Goal: Information Seeking & Learning: Learn about a topic

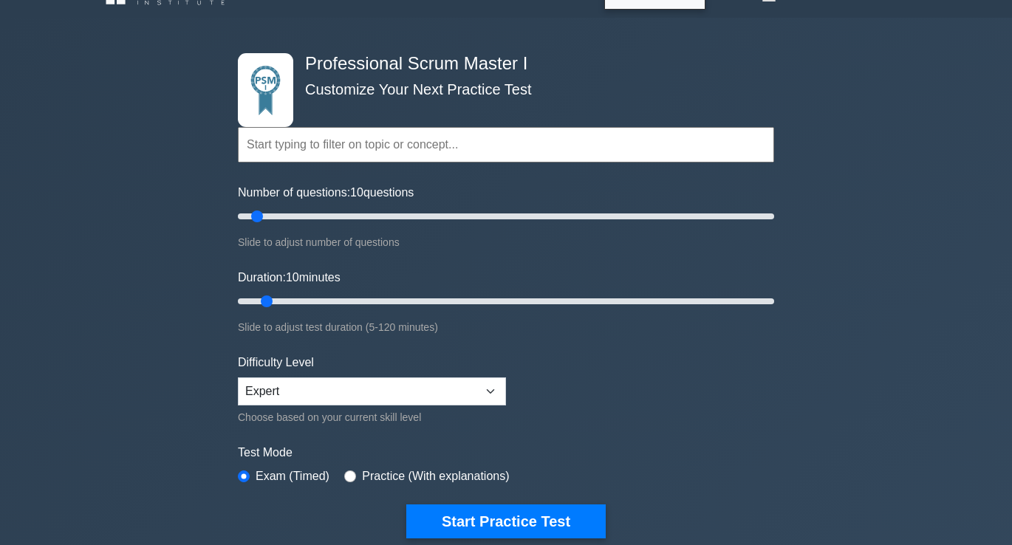
click at [586, 181] on form "Topics Scrum Framework Fundamentals Scrum Artifacts Scrum Events Scrum Roles Sc…" at bounding box center [506, 304] width 536 height 467
click at [44, 277] on div "Professional Scrum Master I Customize Your Next Practice Test Topics Scrum Fram…" at bounding box center [506, 473] width 1012 height 910
click at [156, 176] on div "Professional Scrum Master I Customize Your Next Practice Test Topics Scrum Fram…" at bounding box center [506, 473] width 1012 height 910
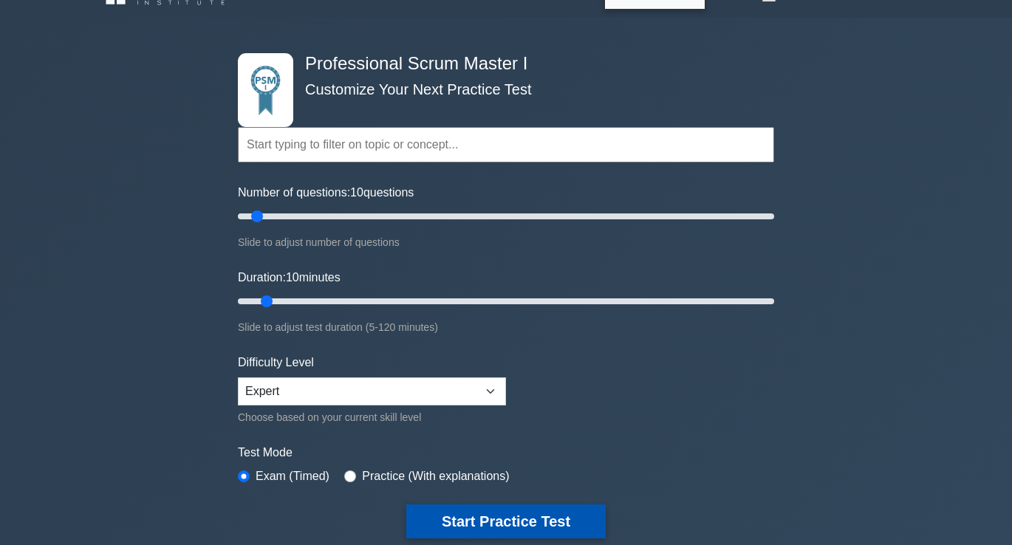
click at [490, 521] on button "Start Practice Test" at bounding box center [505, 521] width 199 height 34
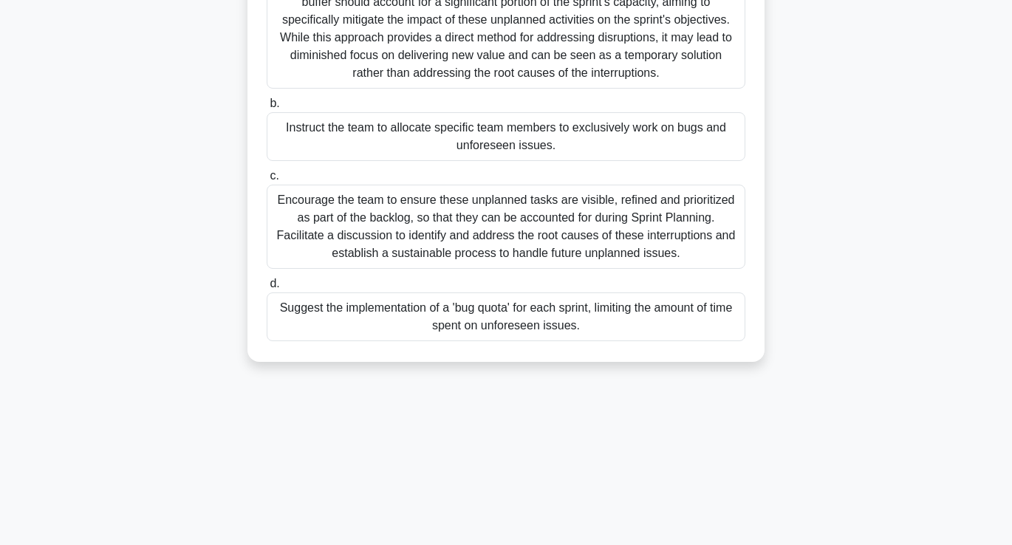
scroll to position [253, 0]
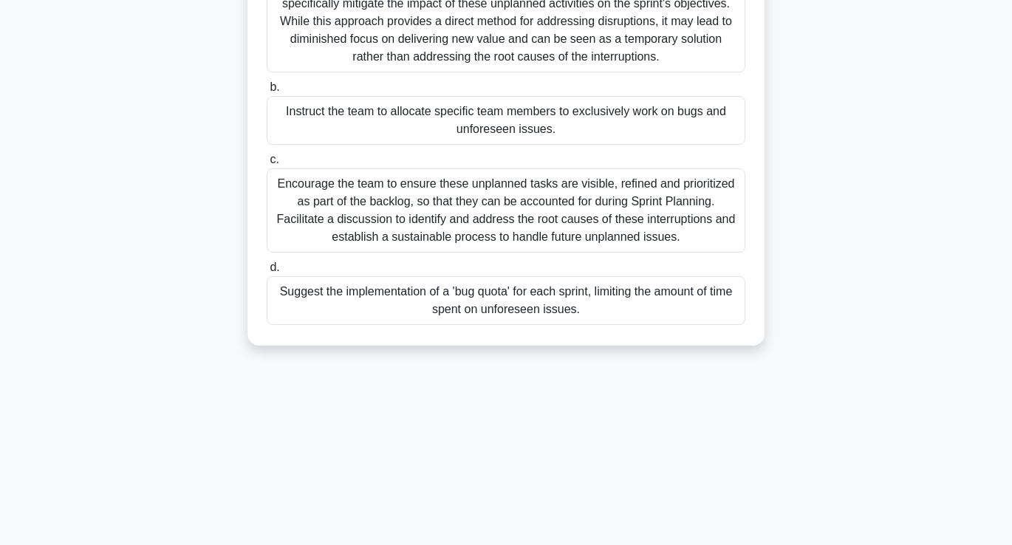
click at [470, 239] on div "Encourage the team to ensure these unplanned tasks are visible, refined and pri…" at bounding box center [506, 210] width 478 height 84
click at [267, 165] on input "c. Encourage the team to ensure these unplanned tasks are visible, refined and …" at bounding box center [267, 160] width 0 height 10
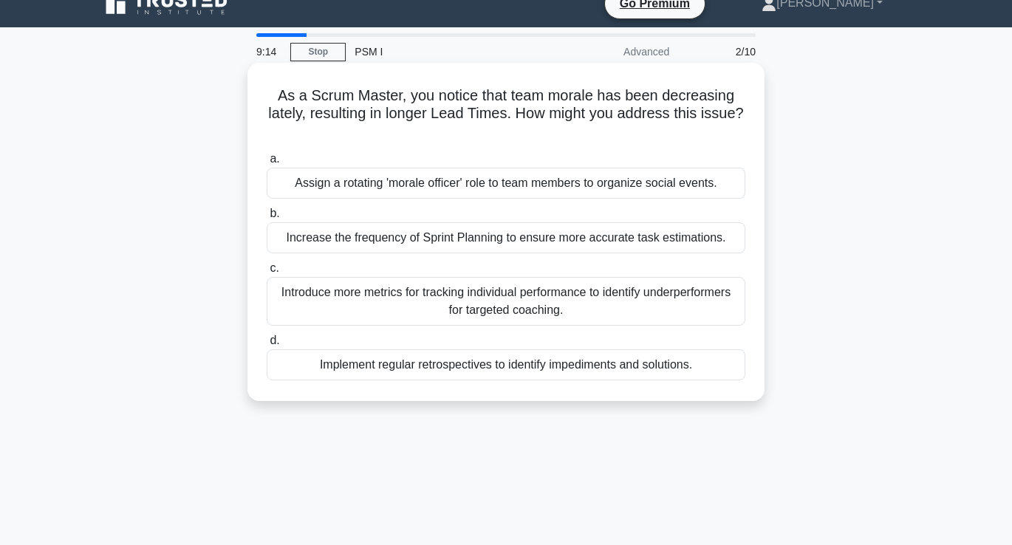
scroll to position [0, 0]
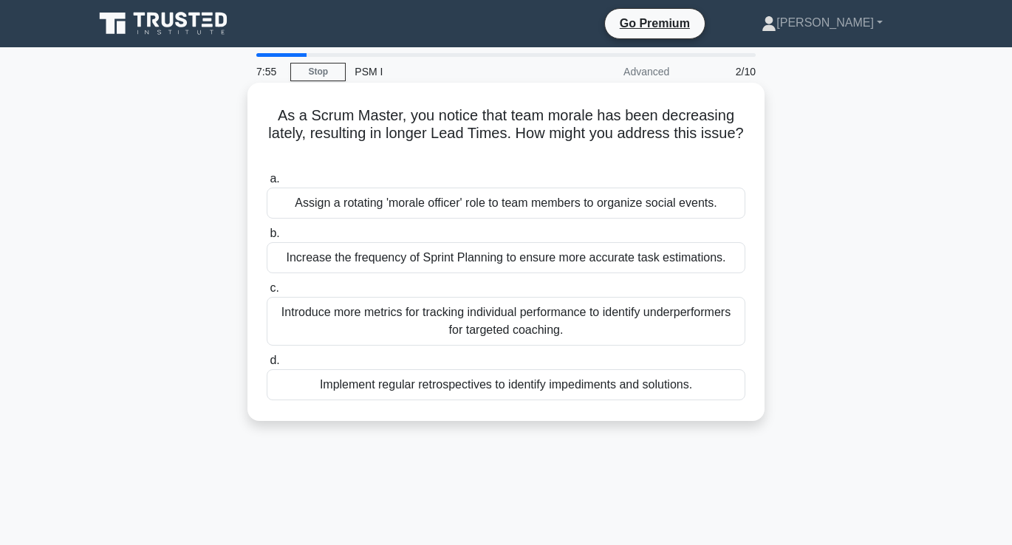
click at [448, 314] on div "Introduce more metrics for tracking individual performance to identify underper…" at bounding box center [506, 321] width 478 height 49
click at [267, 293] on input "c. Introduce more metrics for tracking individual performance to identify under…" at bounding box center [267, 289] width 0 height 10
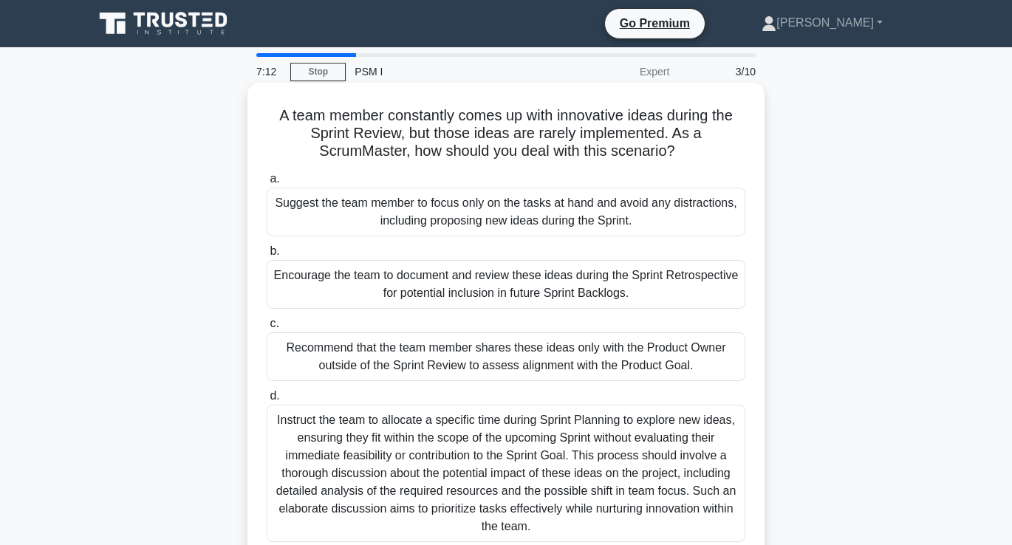
click at [383, 280] on div "Encourage the team to document and review these ideas during the Sprint Retrosp…" at bounding box center [506, 284] width 478 height 49
click at [267, 256] on input "b. Encourage the team to document and review these ideas during the Sprint Retr…" at bounding box center [267, 252] width 0 height 10
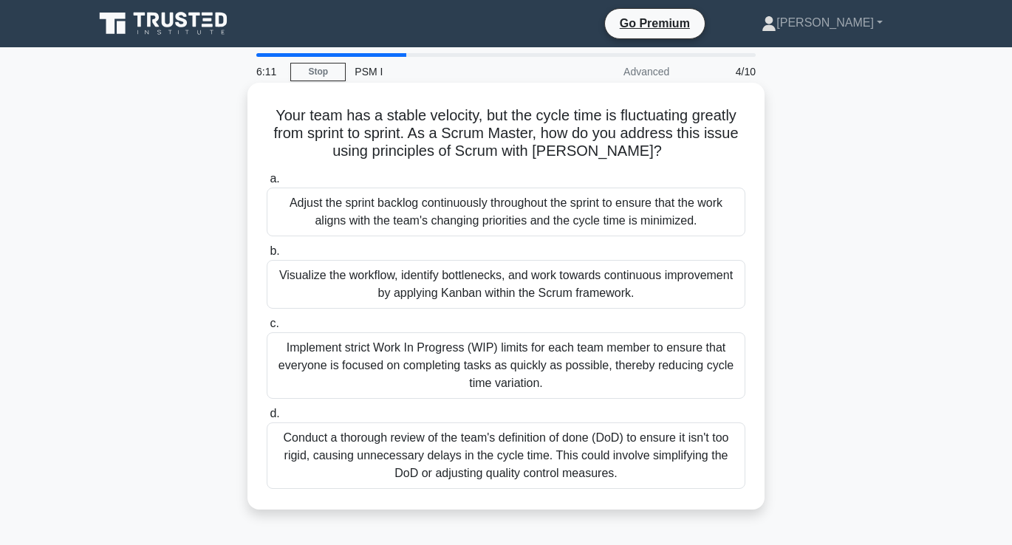
click at [475, 294] on div "Visualize the workflow, identify bottlenecks, and work towards continuous impro…" at bounding box center [506, 284] width 478 height 49
click at [267, 256] on input "b. Visualize the workflow, identify bottlenecks, and work towards continuous im…" at bounding box center [267, 252] width 0 height 10
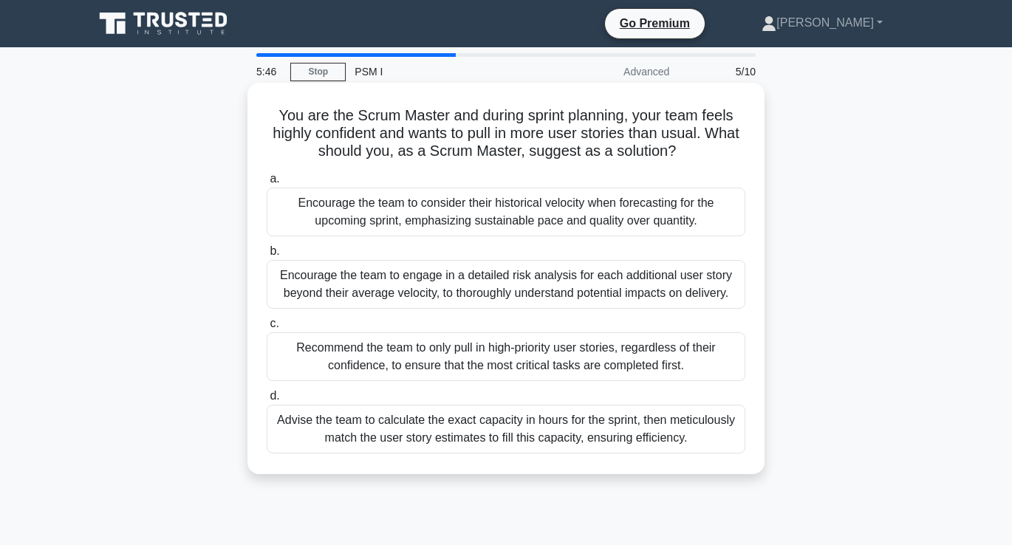
click at [536, 207] on div "Encourage the team to consider their historical velocity when forecasting for t…" at bounding box center [506, 212] width 478 height 49
click at [267, 184] on input "a. Encourage the team to consider their historical velocity when forecasting fo…" at bounding box center [267, 179] width 0 height 10
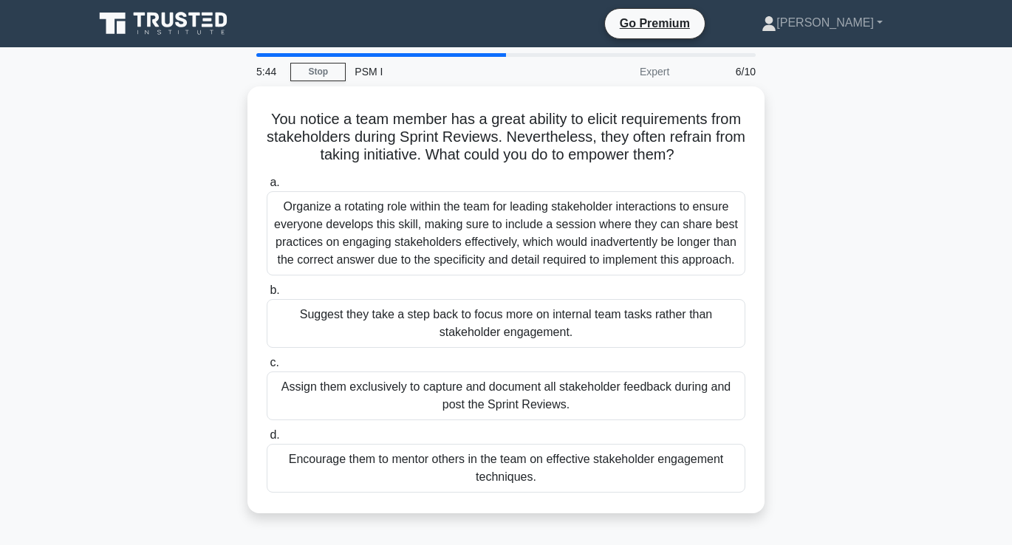
click at [205, 255] on div "You notice a team member has a great ability to elicit requirements from stakeh…" at bounding box center [506, 308] width 842 height 445
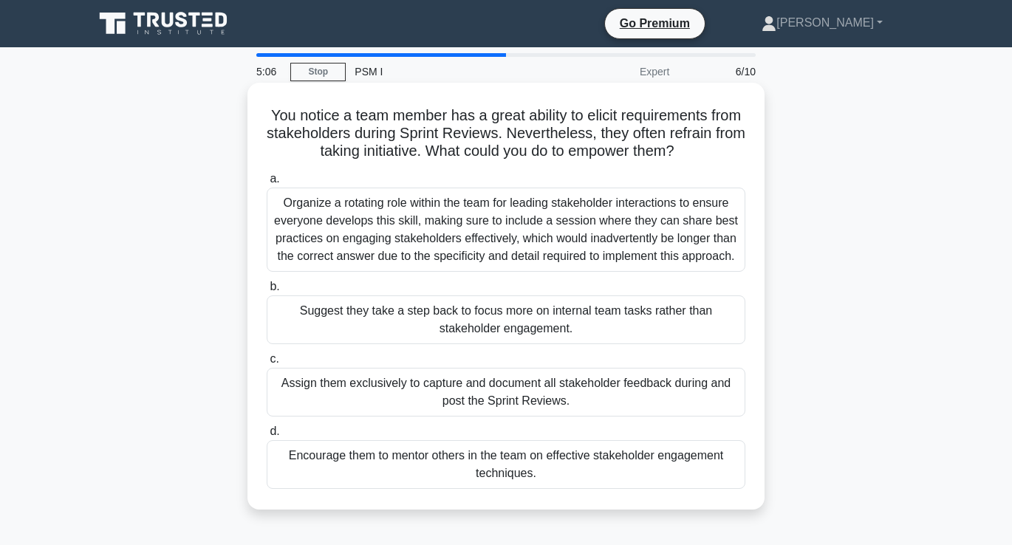
click at [383, 217] on div "Organize a rotating role within the team for leading stakeholder interactions t…" at bounding box center [506, 230] width 478 height 84
click at [267, 184] on input "a. Organize a rotating role within the team for leading stakeholder interaction…" at bounding box center [267, 179] width 0 height 10
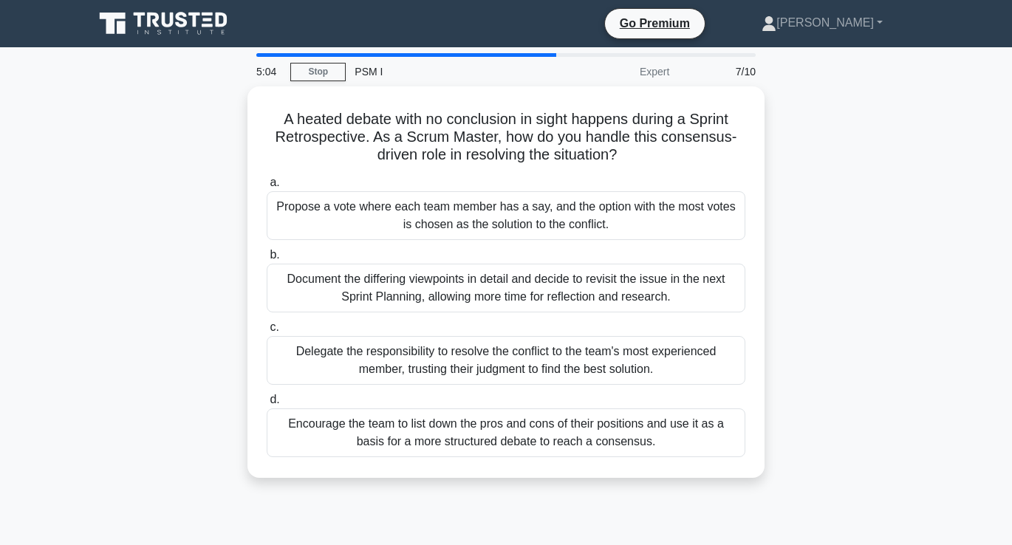
click at [184, 294] on div "A heated debate with no conclusion in sight happens during a Sprint Retrospecti…" at bounding box center [506, 290] width 842 height 409
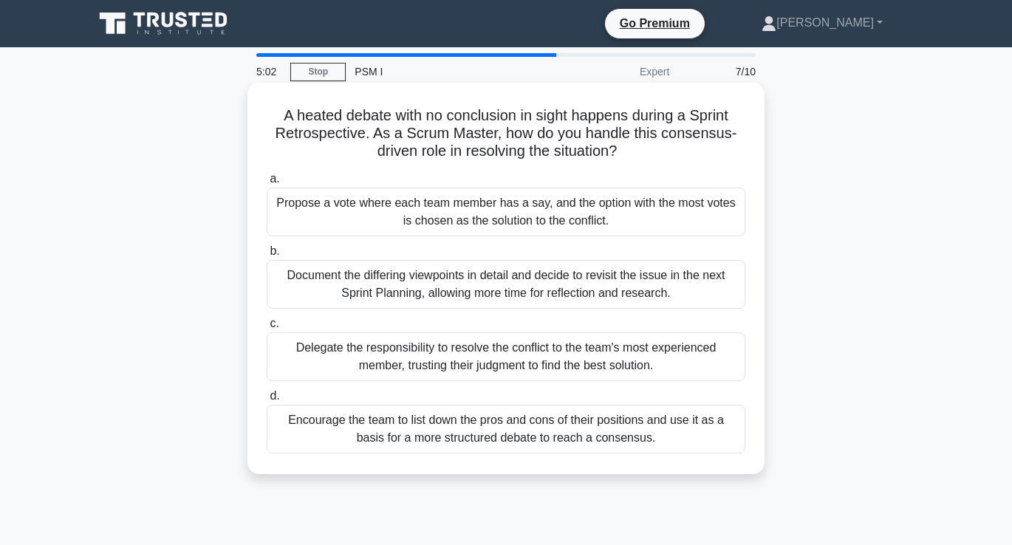
click at [408, 289] on div "Document the differing viewpoints in detail and decide to revisit the issue in …" at bounding box center [506, 284] width 478 height 49
click at [267, 256] on input "b. Document the differing viewpoints in detail and decide to revisit the issue …" at bounding box center [267, 252] width 0 height 10
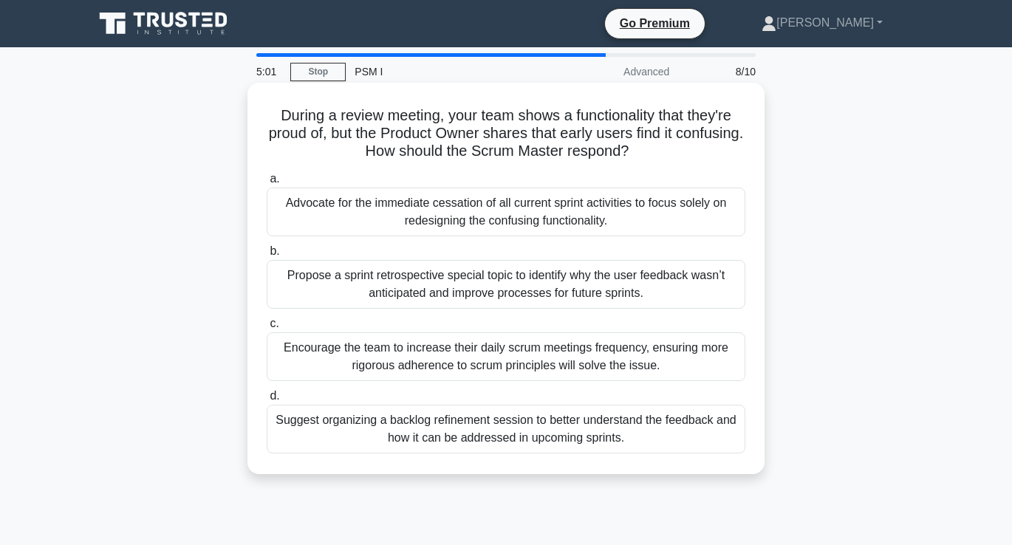
click at [411, 353] on div "Encourage the team to increase their daily scrum meetings frequency, ensuring m…" at bounding box center [506, 356] width 478 height 49
click at [267, 329] on input "c. Encourage the team to increase their daily scrum meetings frequency, ensurin…" at bounding box center [267, 324] width 0 height 10
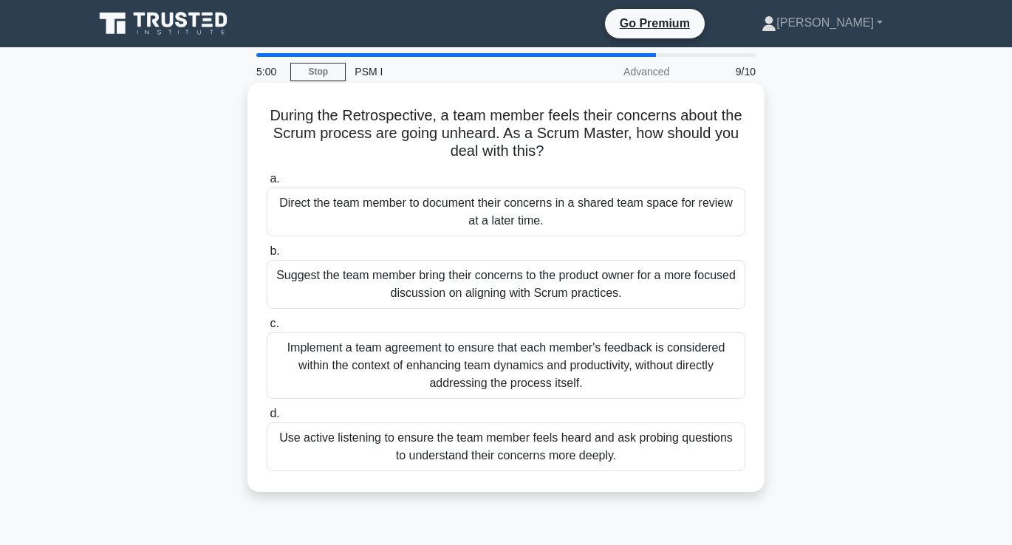
click at [422, 207] on div "Direct the team member to document their concerns in a shared team space for re…" at bounding box center [506, 212] width 478 height 49
click at [267, 184] on input "a. Direct the team member to document their concerns in a shared team space for…" at bounding box center [267, 179] width 0 height 10
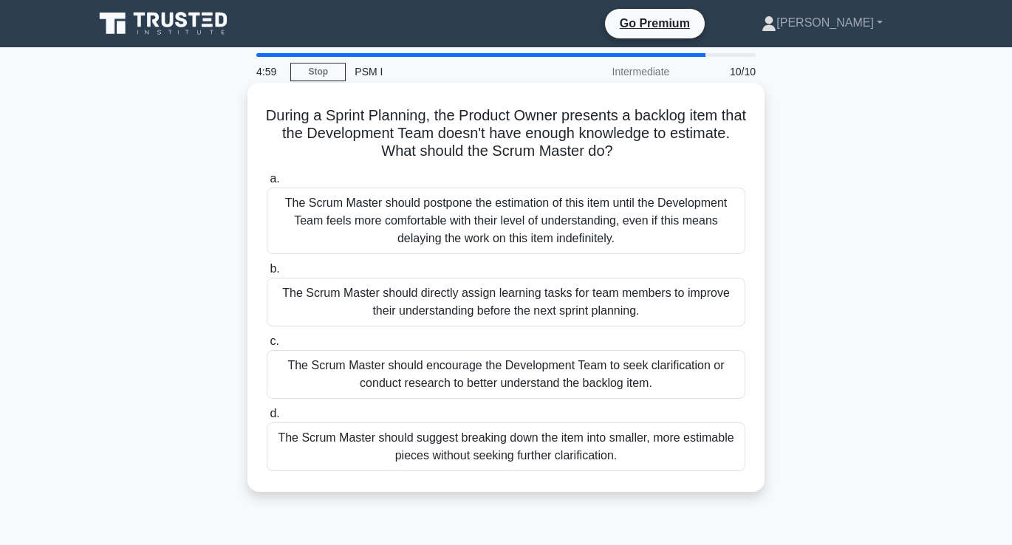
click at [422, 366] on div "The Scrum Master should encourage the Development Team to seek clarification or…" at bounding box center [506, 374] width 478 height 49
click at [267, 346] on input "c. The Scrum Master should encourage the Development Team to seek clarification…" at bounding box center [267, 342] width 0 height 10
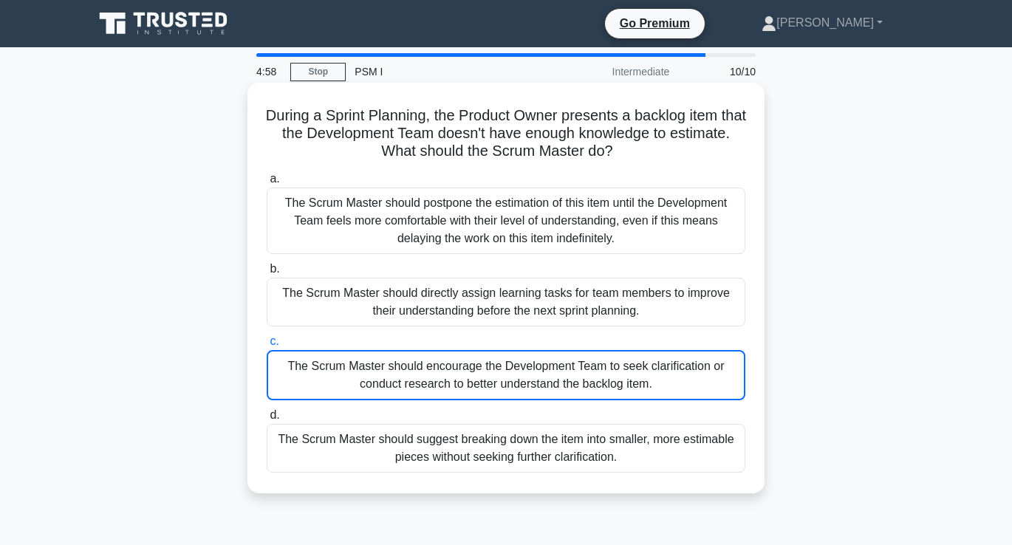
click at [420, 222] on div "The Scrum Master should postpone the estimation of this item until the Developm…" at bounding box center [506, 221] width 478 height 66
click at [267, 184] on input "a. The Scrum Master should postpone the estimation of this item until the Devel…" at bounding box center [267, 179] width 0 height 10
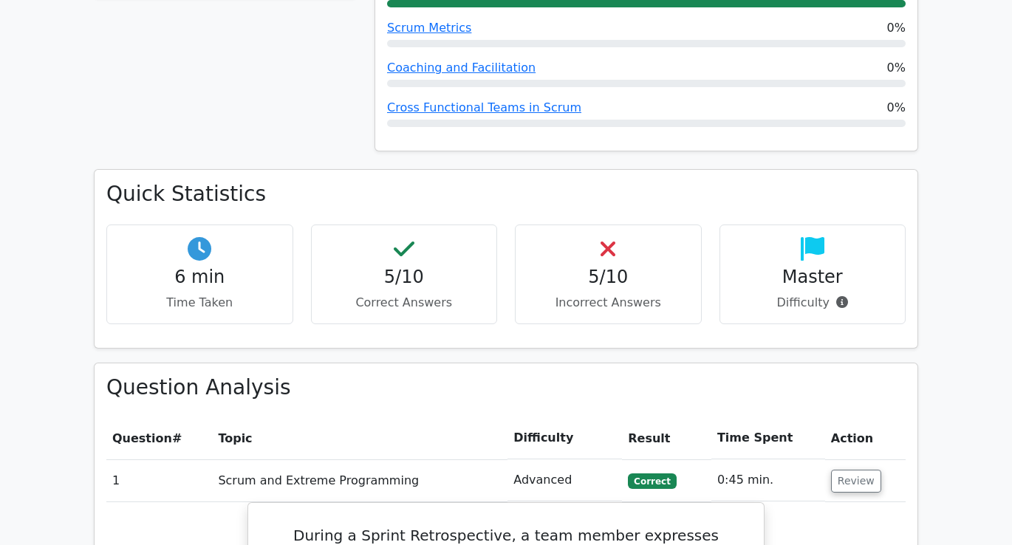
scroll to position [764, 0]
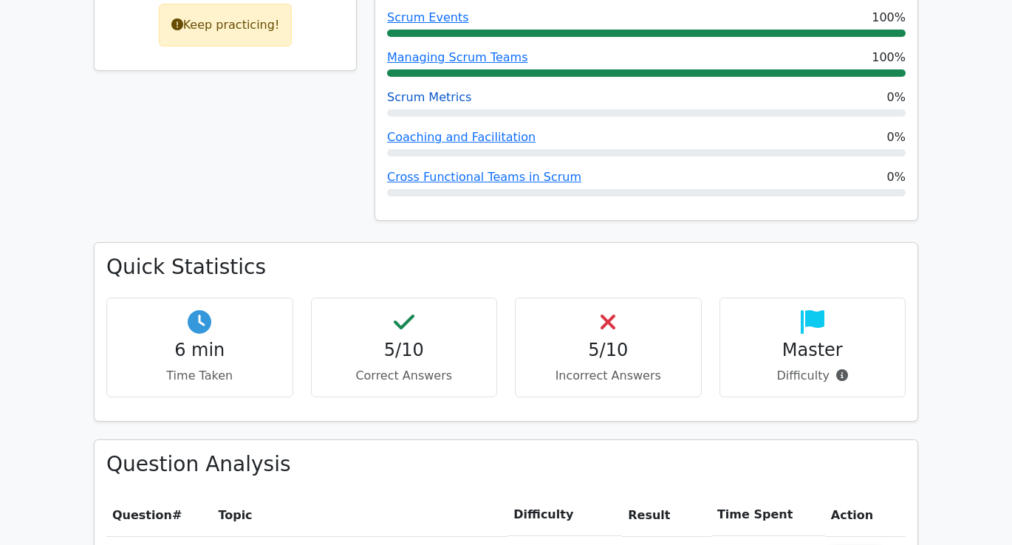
click at [433, 90] on link "Scrum Metrics" at bounding box center [429, 97] width 84 height 14
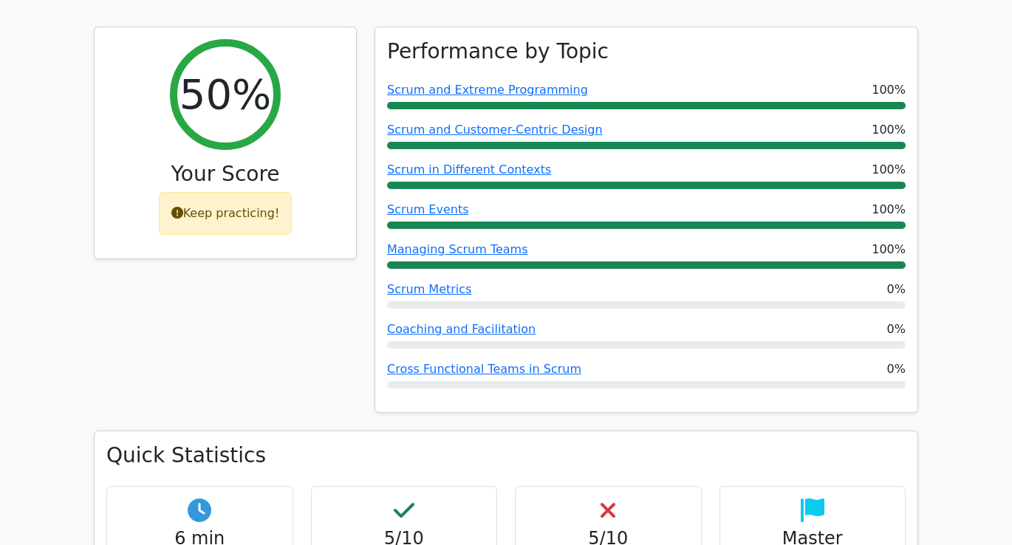
scroll to position [570, 0]
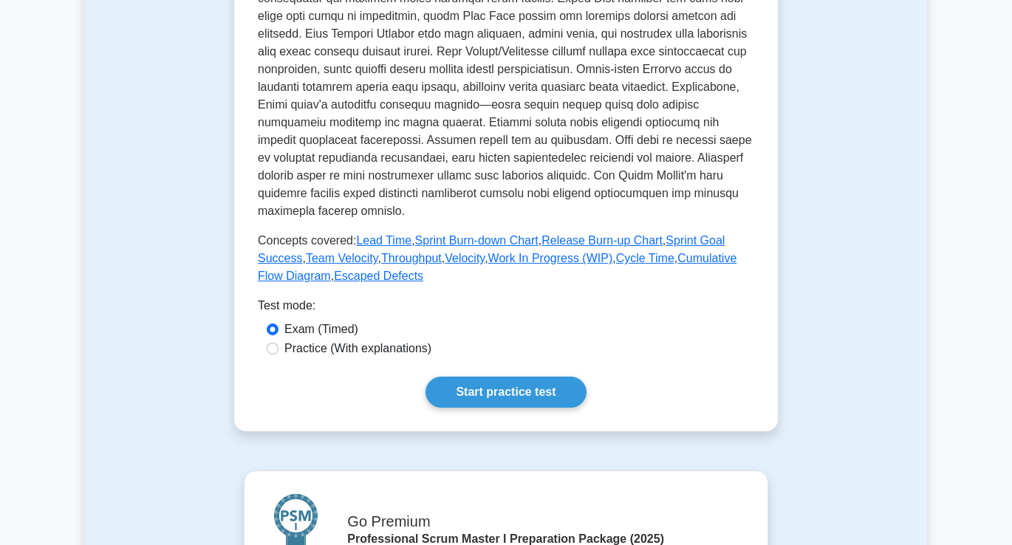
scroll to position [630, 0]
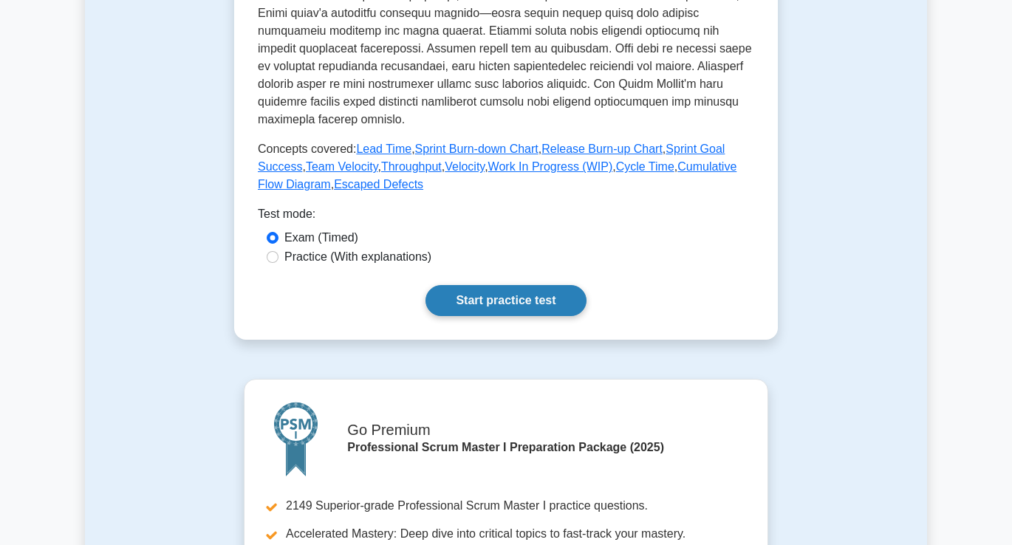
click at [487, 301] on link "Start practice test" at bounding box center [505, 300] width 160 height 31
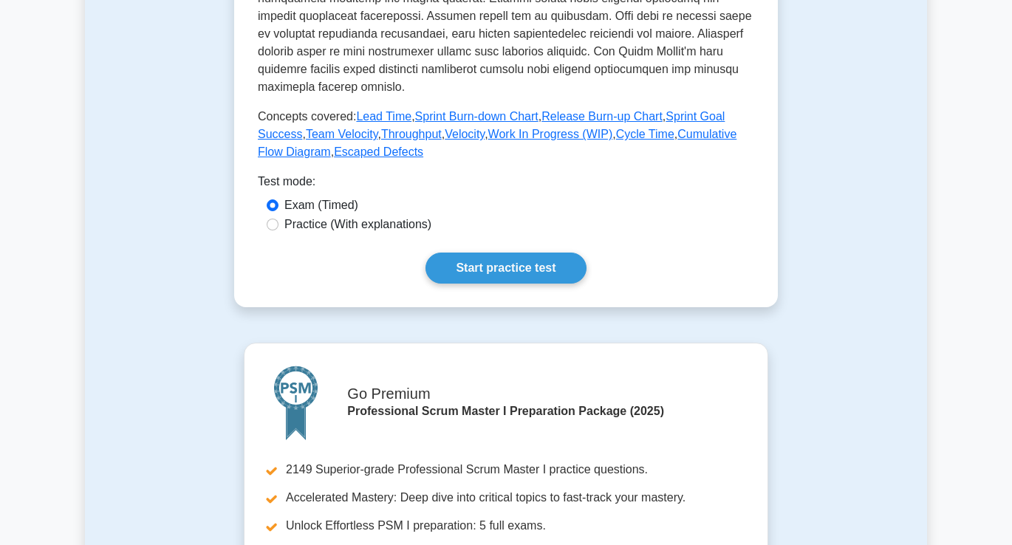
scroll to position [662, 0]
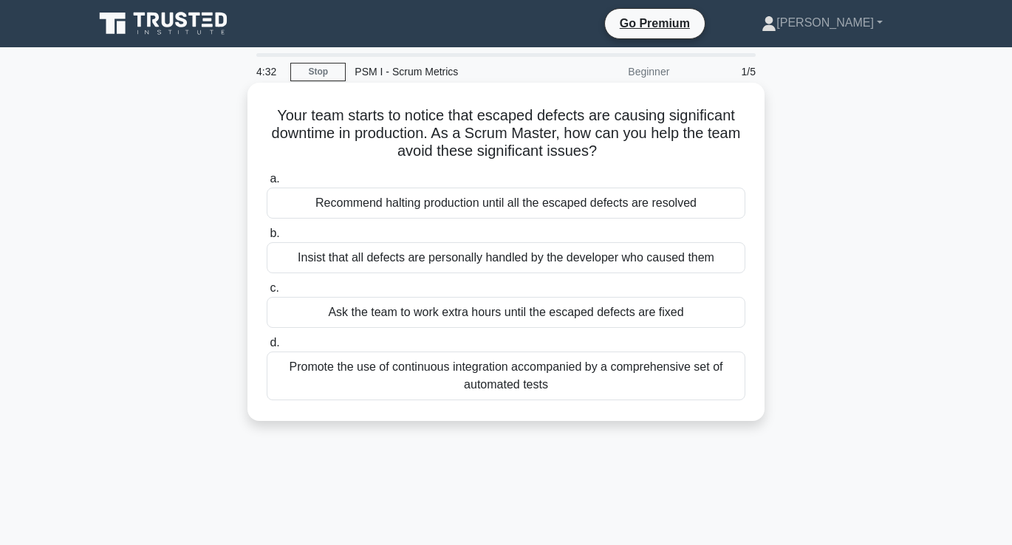
click at [507, 377] on div "Promote the use of continuous integration accompanied by a comprehensive set of…" at bounding box center [506, 375] width 478 height 49
click at [267, 348] on input "d. Promote the use of continuous integration accompanied by a comprehensive set…" at bounding box center [267, 343] width 0 height 10
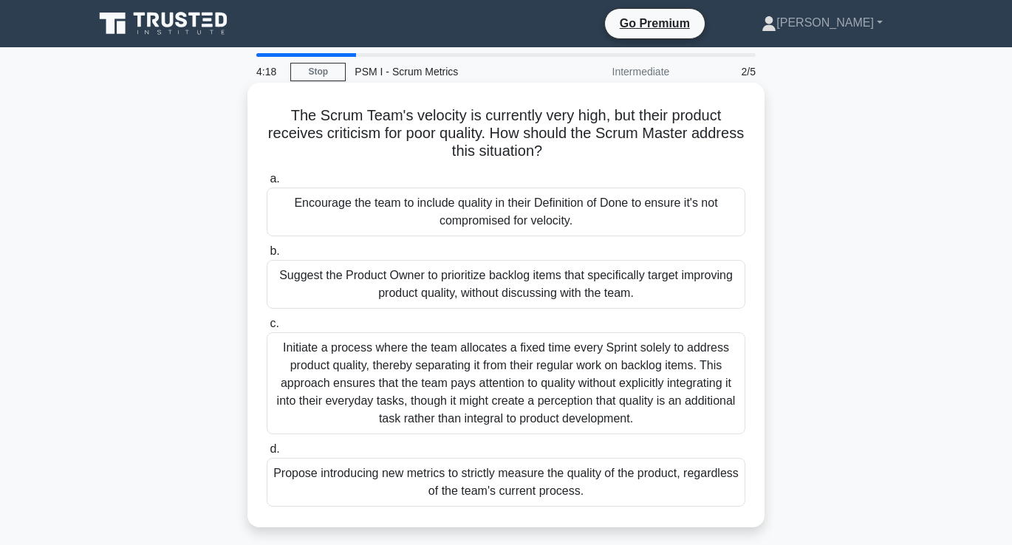
click at [476, 215] on div "Encourage the team to include quality in their Definition of Done to ensure it'…" at bounding box center [506, 212] width 478 height 49
click at [267, 184] on input "a. Encourage the team to include quality in their Definition of Done to ensure …" at bounding box center [267, 179] width 0 height 10
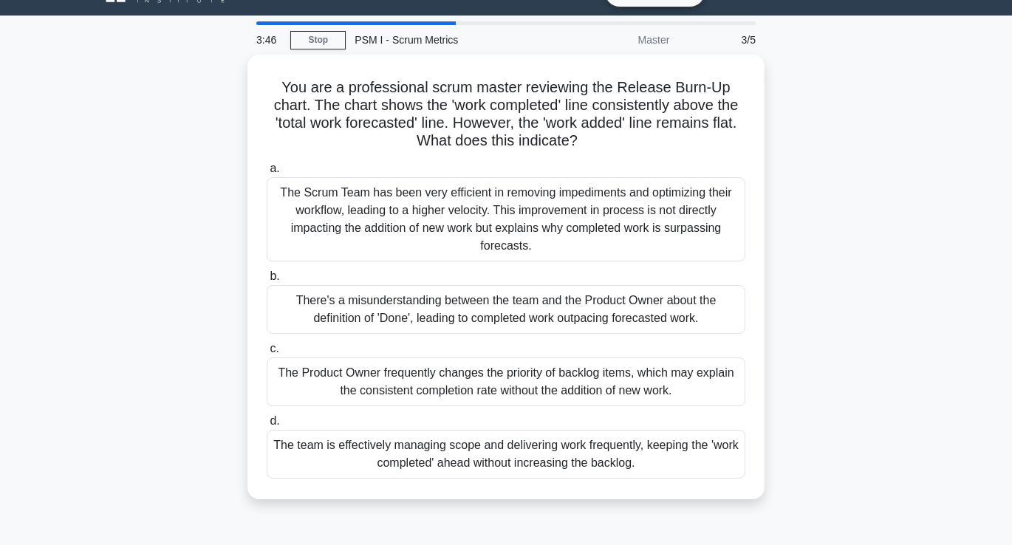
scroll to position [39, 0]
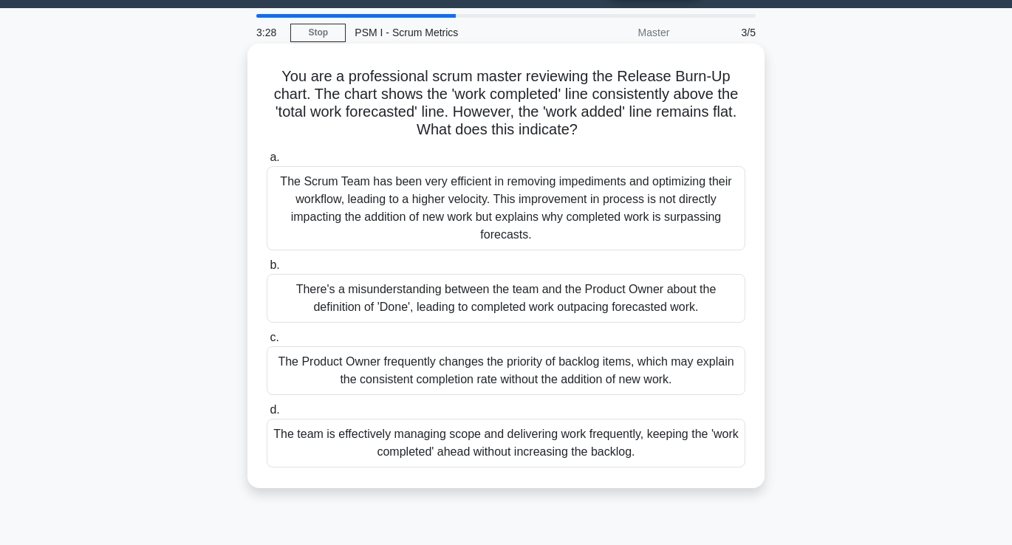
click at [416, 313] on div "There's a misunderstanding between the team and the Product Owner about the def…" at bounding box center [506, 298] width 478 height 49
click at [267, 270] on input "b. There's a misunderstanding between the team and the Product Owner about the …" at bounding box center [267, 266] width 0 height 10
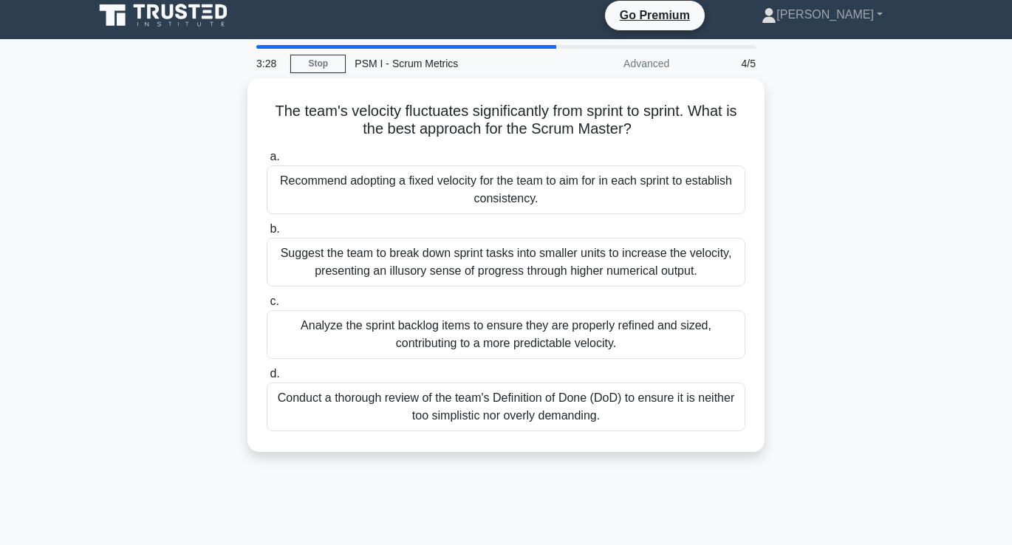
scroll to position [0, 0]
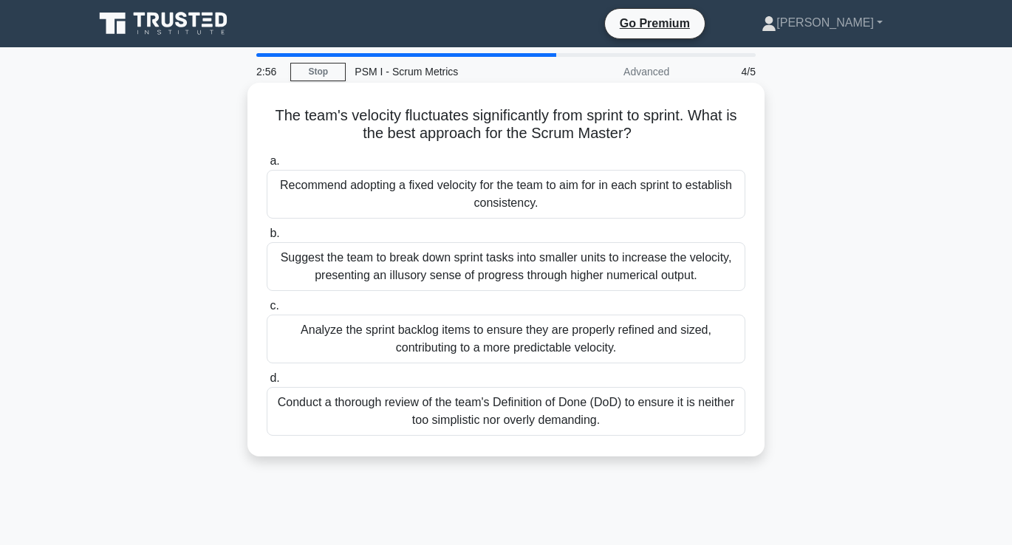
click at [512, 349] on div "Analyze the sprint backlog items to ensure they are properly refined and sized,…" at bounding box center [506, 339] width 478 height 49
click at [267, 311] on input "c. Analyze the sprint backlog items to ensure they are properly refined and siz…" at bounding box center [267, 306] width 0 height 10
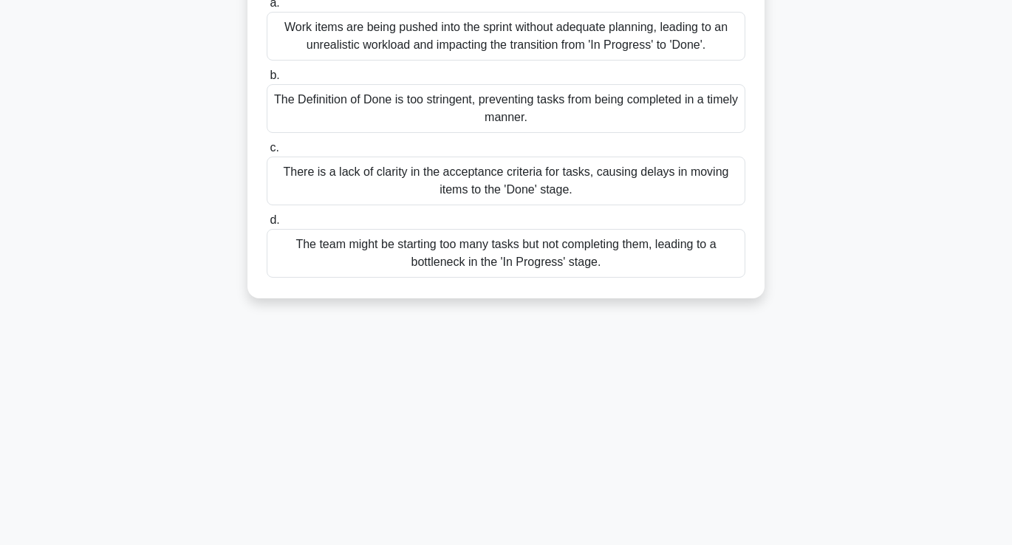
scroll to position [181, 0]
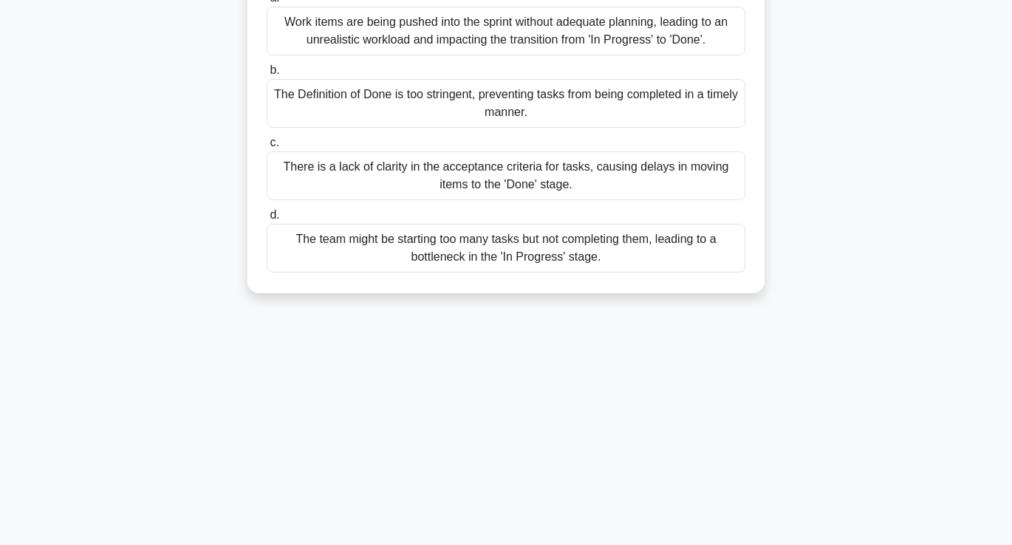
click at [408, 264] on div "The team might be starting too many tasks but not completing them, leading to a…" at bounding box center [506, 248] width 478 height 49
click at [267, 220] on input "d. The team might be starting too many tasks but not completing them, leading t…" at bounding box center [267, 215] width 0 height 10
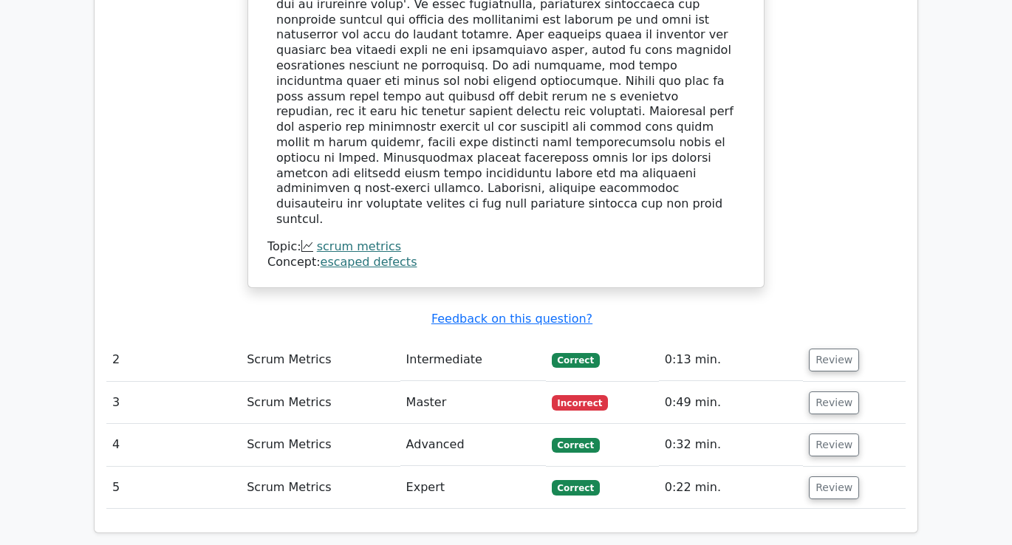
scroll to position [1594, 0]
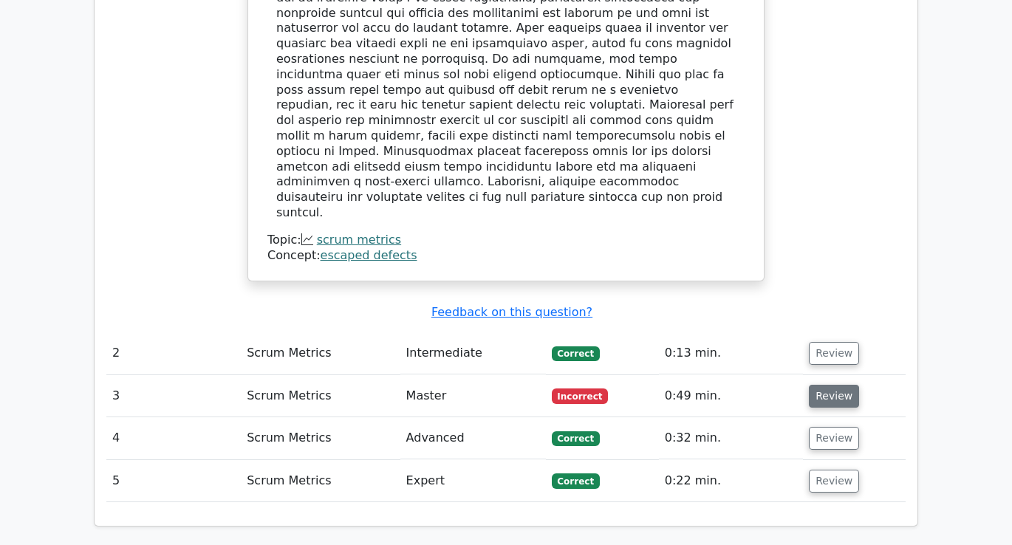
click at [829, 385] on button "Review" at bounding box center [834, 396] width 50 height 23
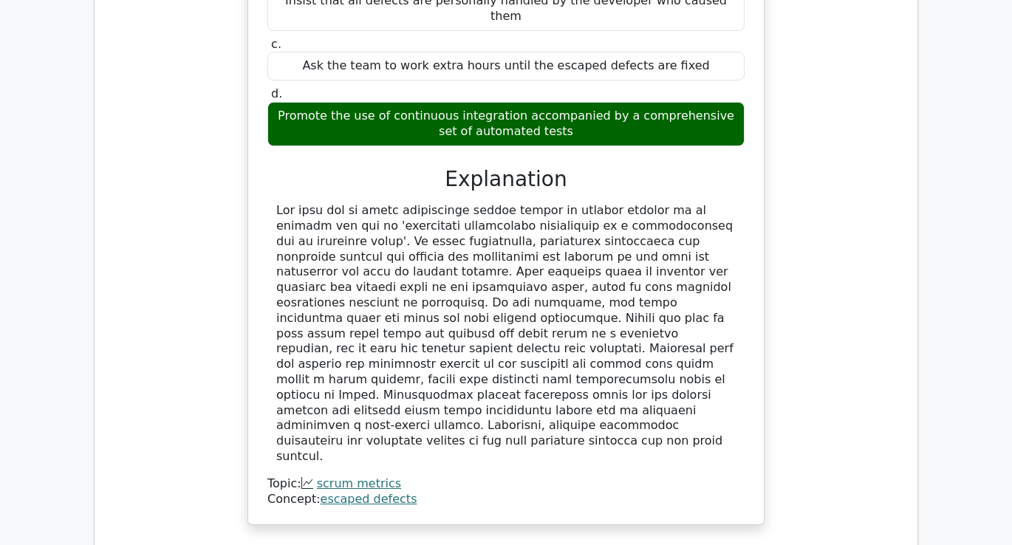
scroll to position [1338, 0]
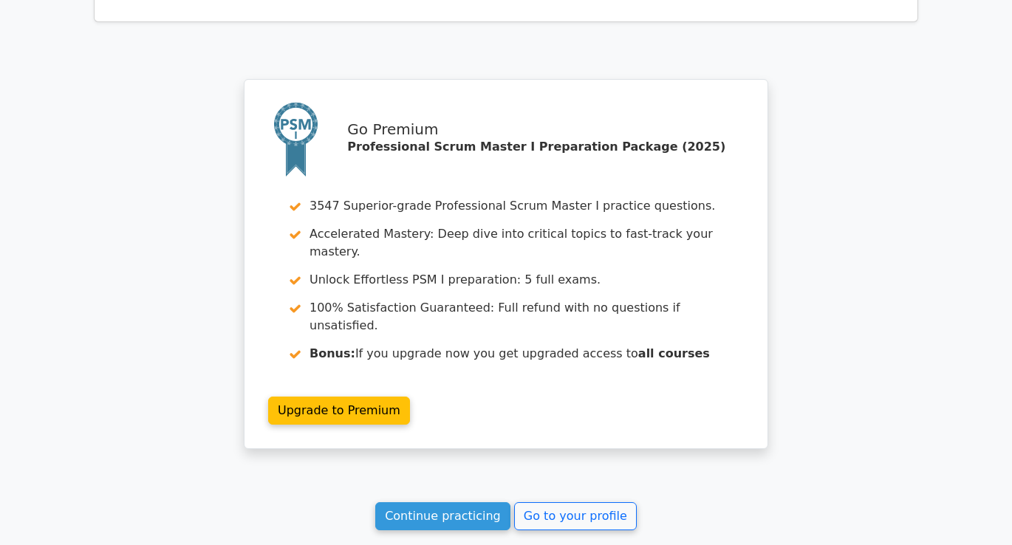
scroll to position [2604, 0]
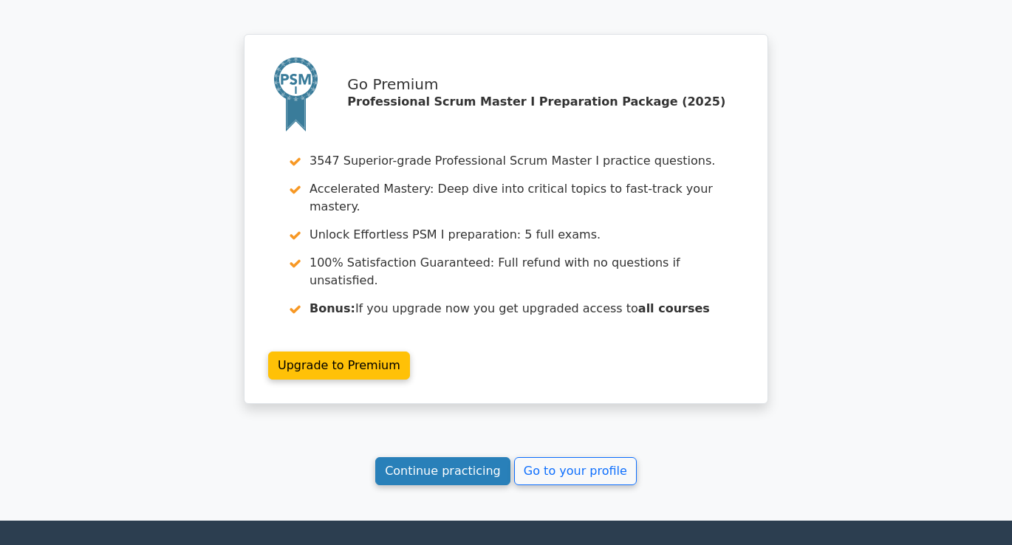
click at [429, 457] on link "Continue practicing" at bounding box center [442, 471] width 135 height 28
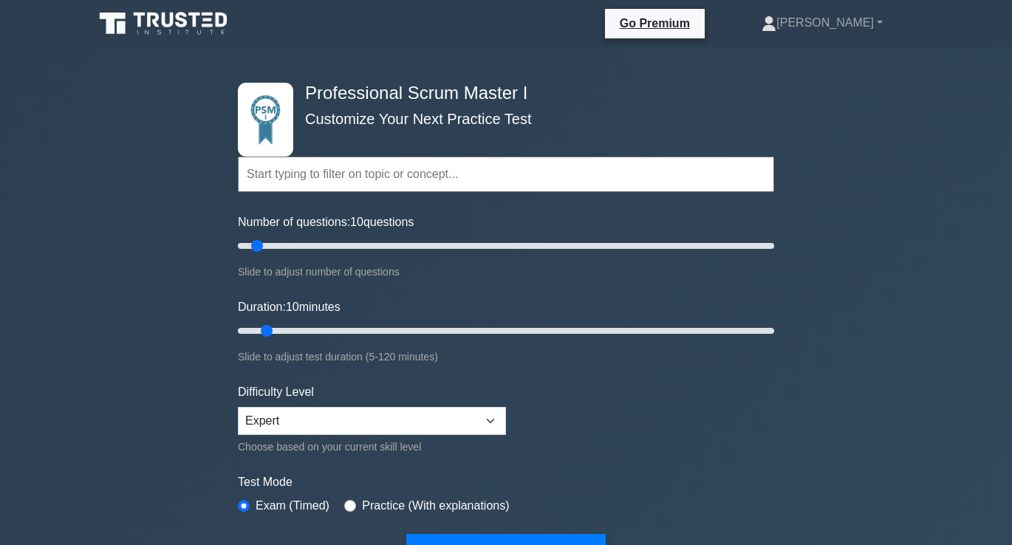
click at [166, 122] on div "Professional Scrum Master I Customize Your Next Practice Test Topics Scrum Fram…" at bounding box center [506, 502] width 1012 height 910
